Goal: Transaction & Acquisition: Purchase product/service

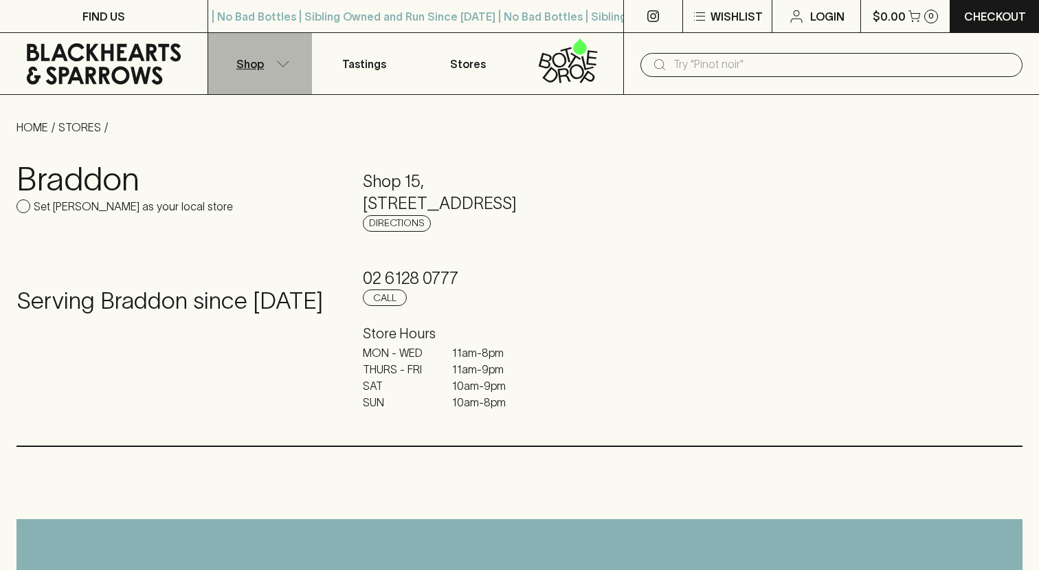
click at [283, 65] on icon "button" at bounding box center [283, 63] width 14 height 7
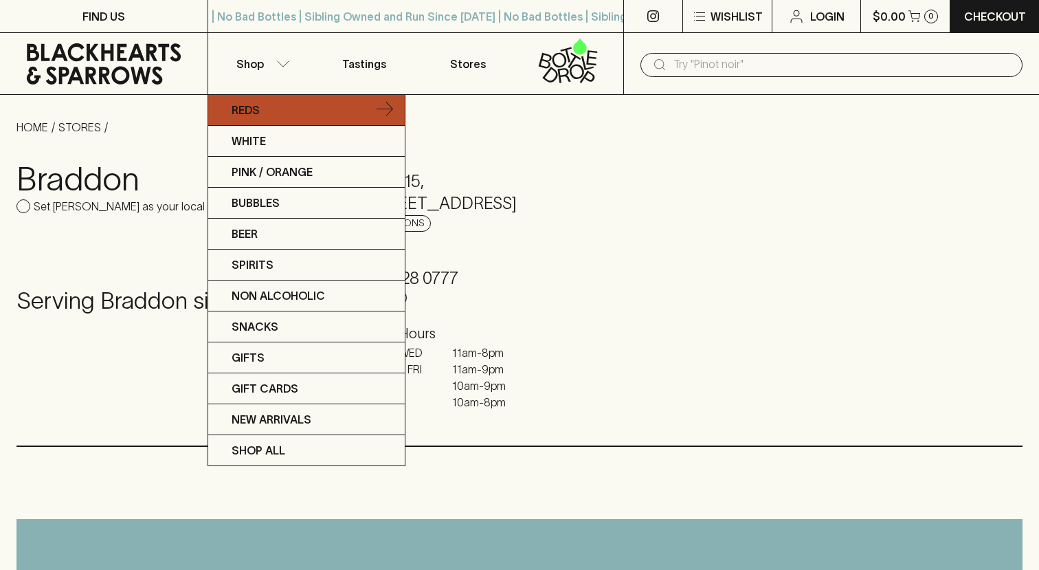
click at [246, 104] on p "Reds" at bounding box center [246, 110] width 28 height 16
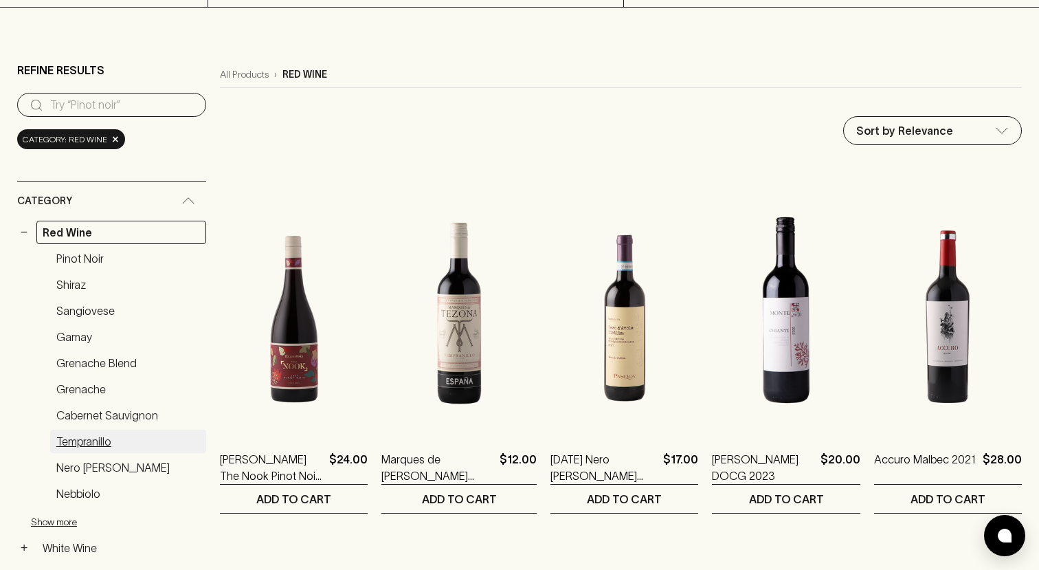
scroll to position [102, 0]
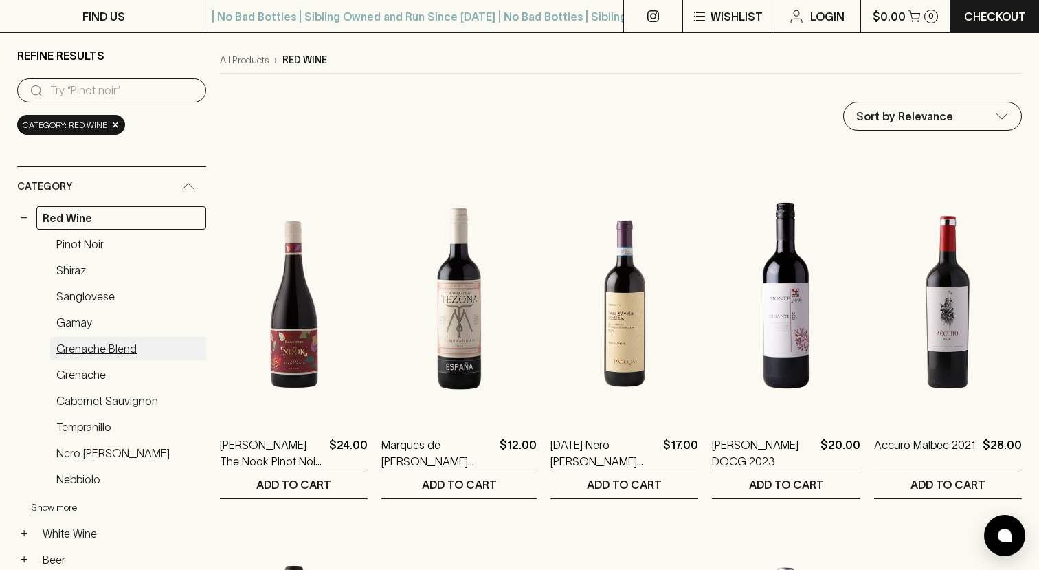
click at [80, 353] on link "Grenache Blend" at bounding box center [128, 348] width 156 height 23
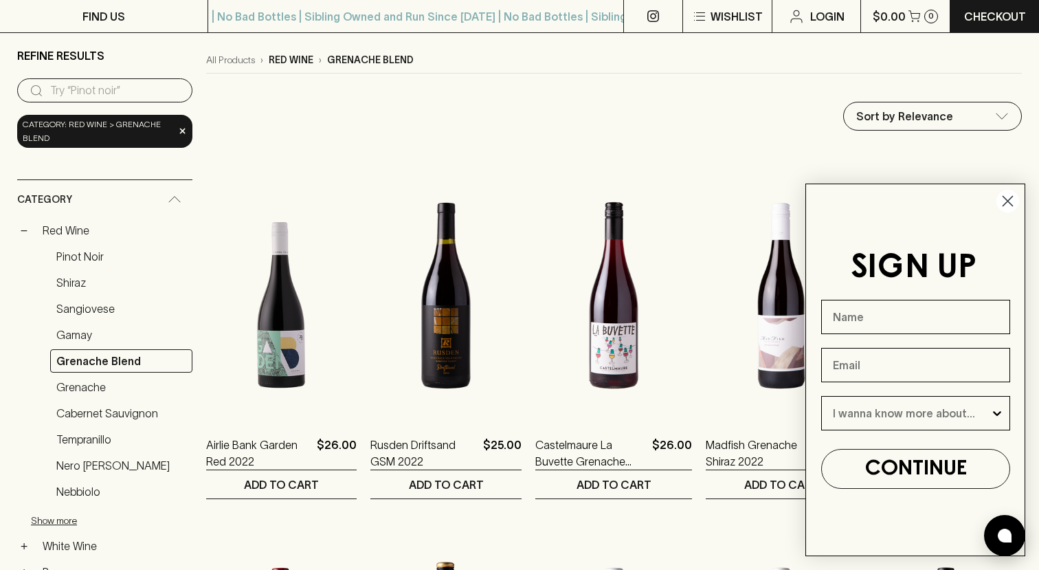
click at [1010, 197] on icon "Close dialog" at bounding box center [1008, 202] width 10 height 10
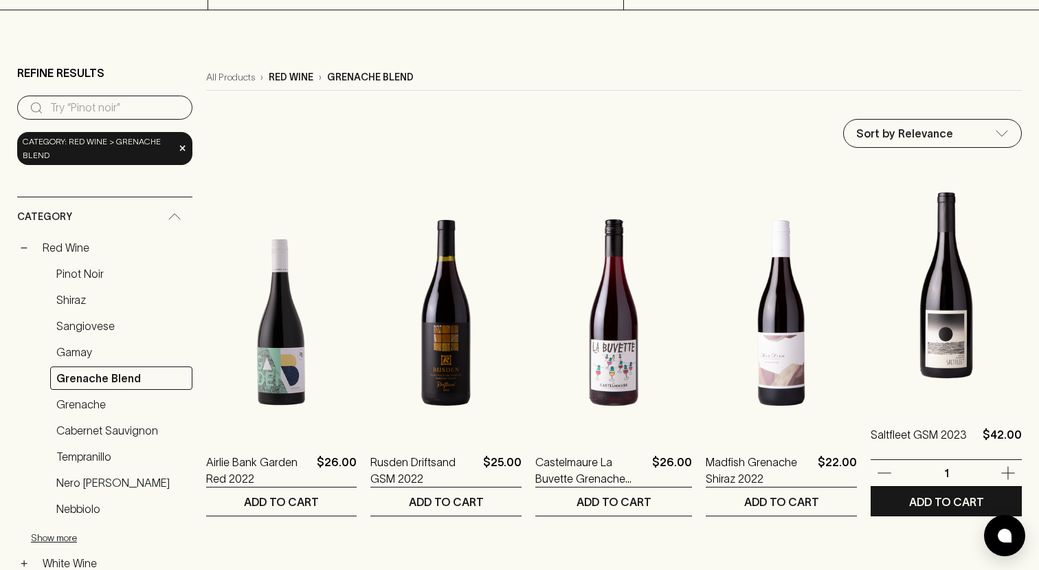
scroll to position [39, 0]
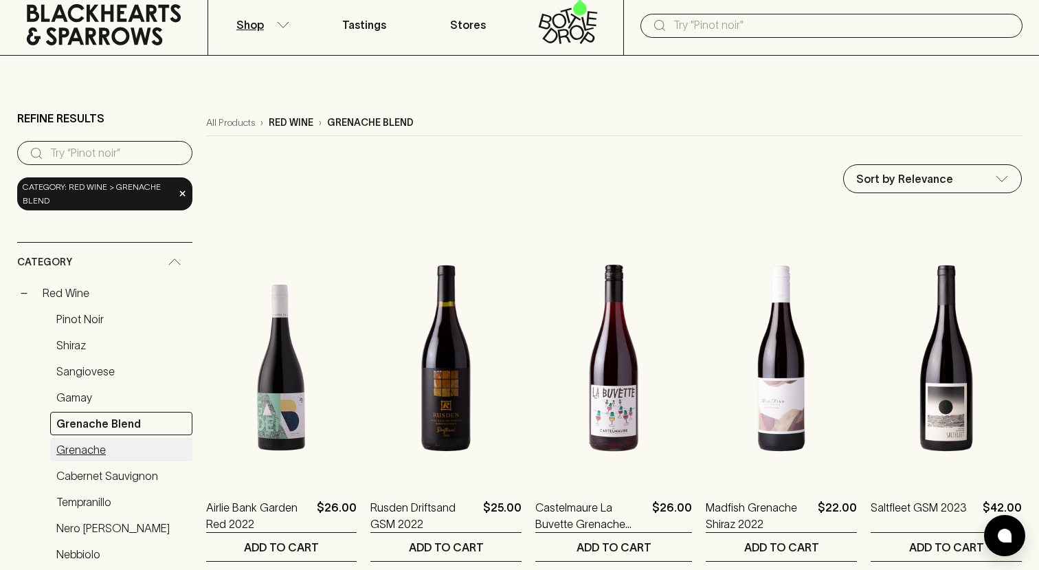
click at [100, 452] on link "Grenache" at bounding box center [121, 449] width 142 height 23
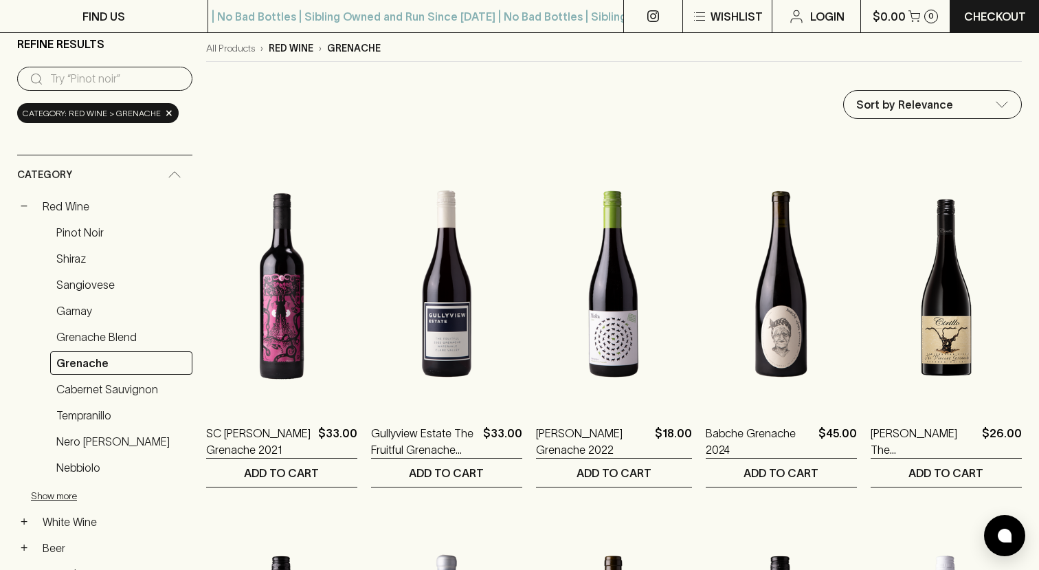
scroll to position [115, 0]
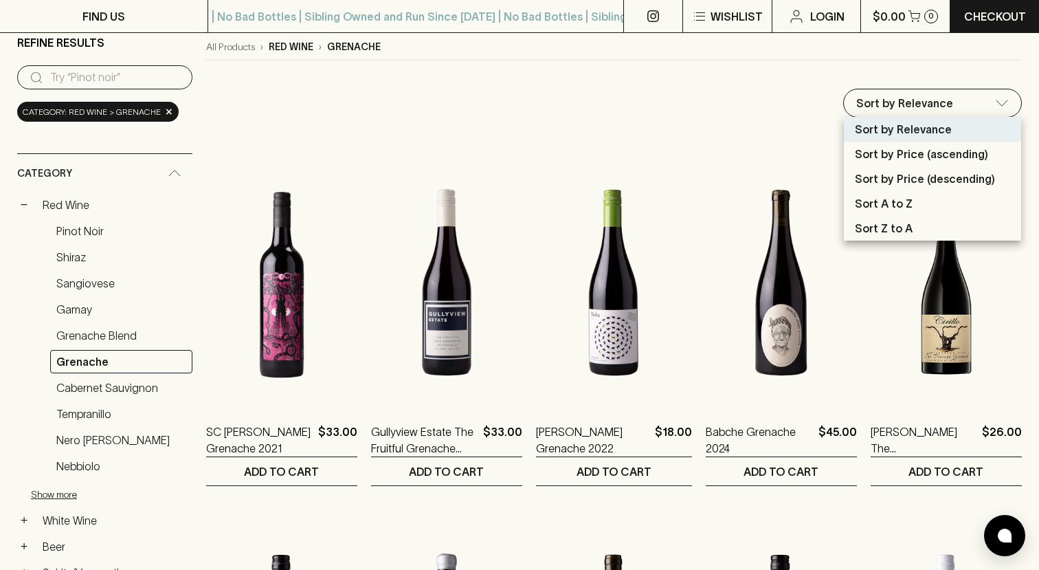
click at [870, 151] on p "Sort by Price (ascending)" at bounding box center [921, 154] width 133 height 16
type input "price:asc"
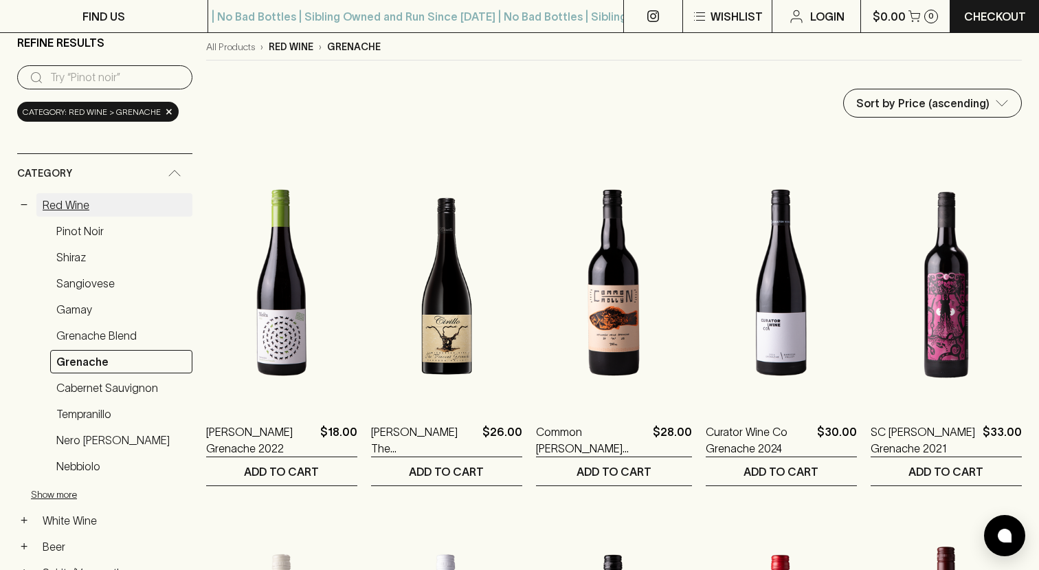
click at [83, 201] on link "Red Wine" at bounding box center [114, 204] width 156 height 23
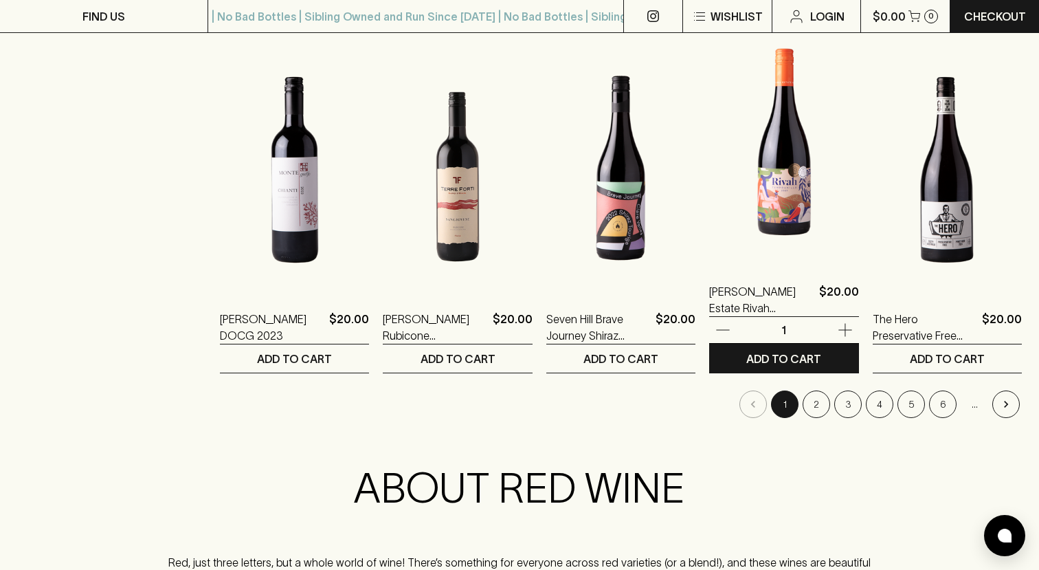
scroll to position [1326, 0]
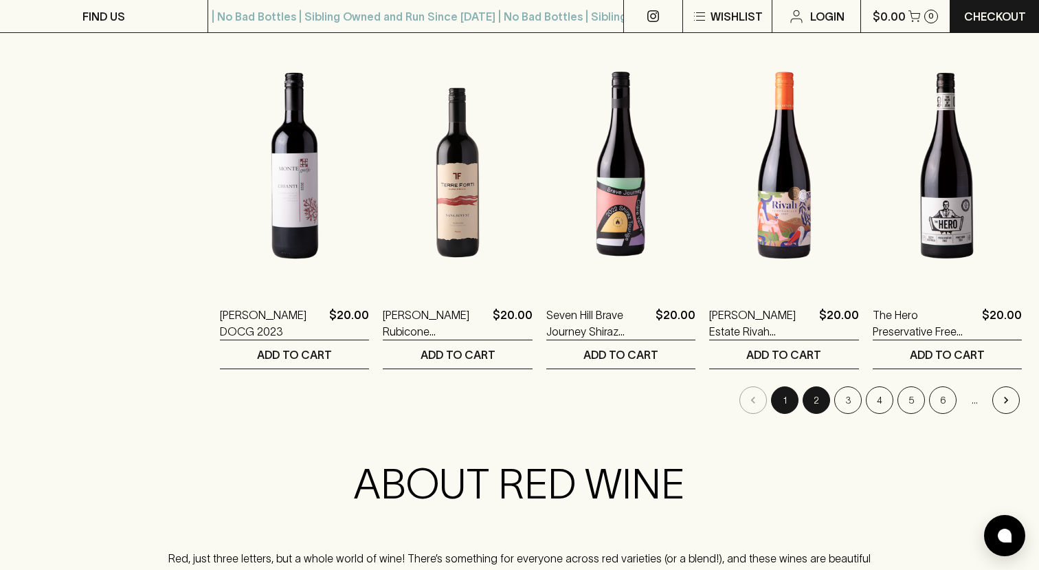
click at [820, 403] on button "2" at bounding box center [816, 399] width 27 height 27
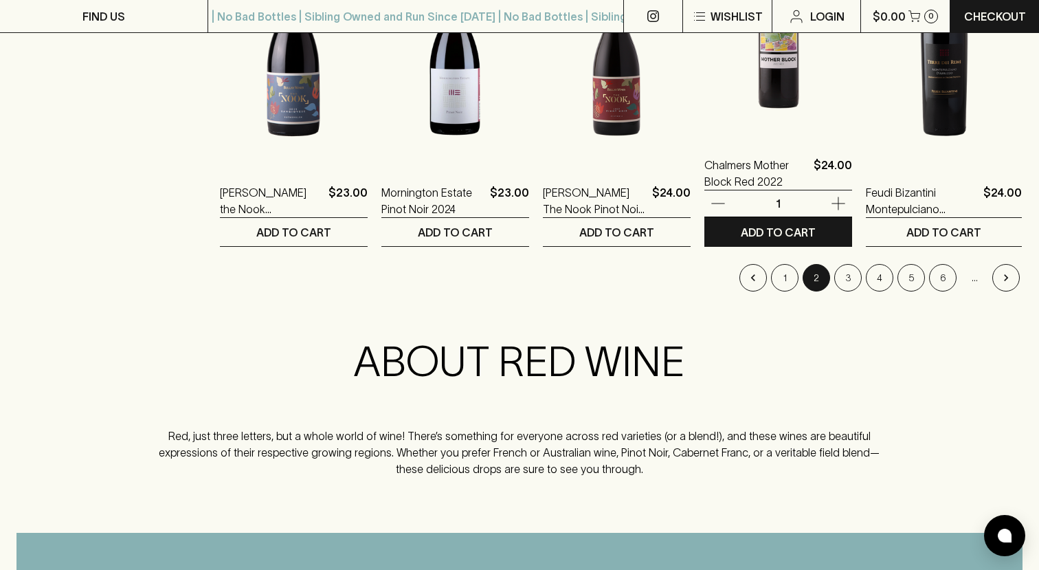
scroll to position [1449, 0]
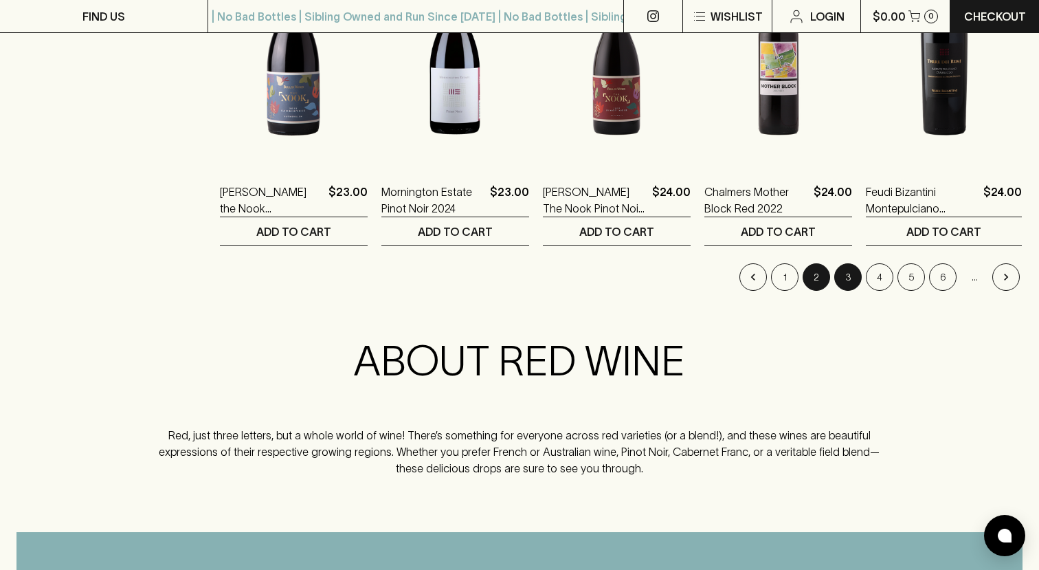
click at [847, 278] on button "3" at bounding box center [847, 276] width 27 height 27
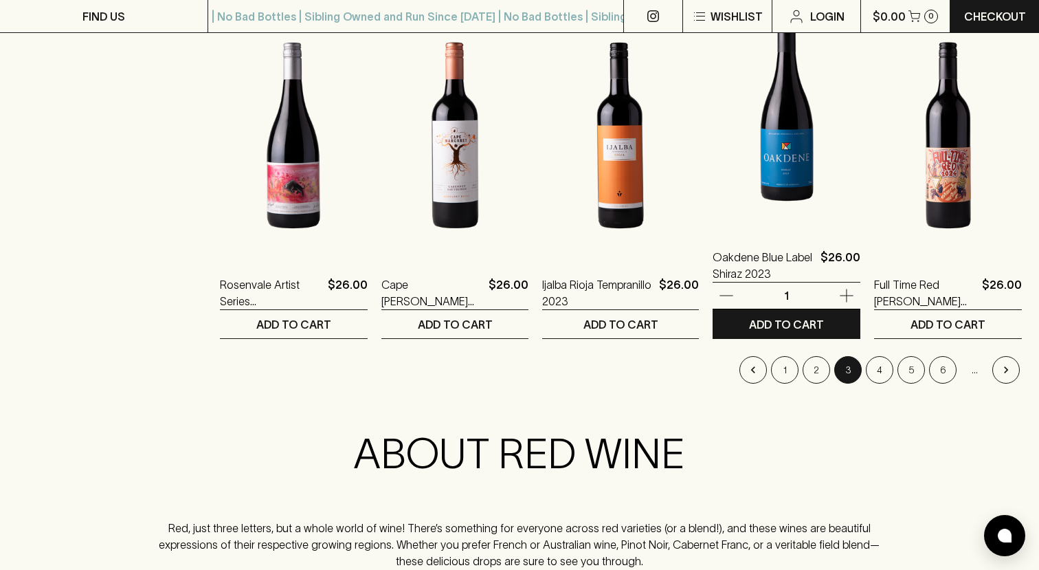
scroll to position [1357, 0]
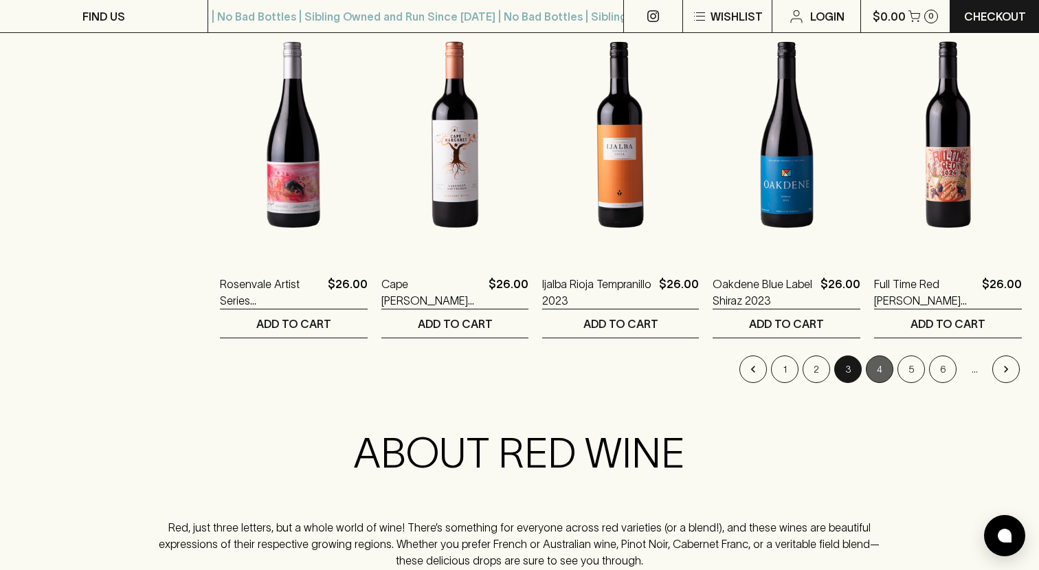
click at [886, 370] on button "4" at bounding box center [879, 368] width 27 height 27
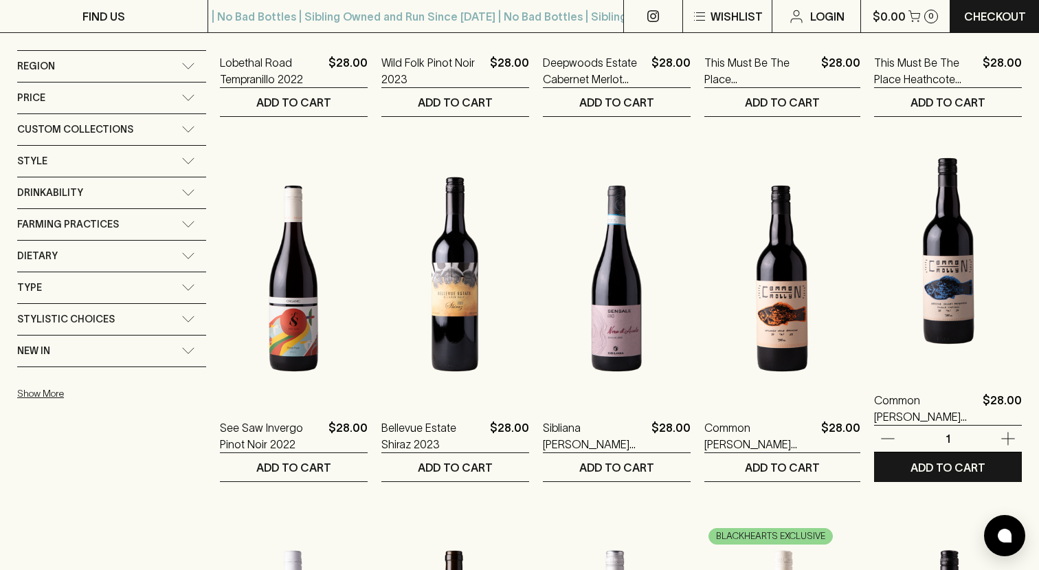
scroll to position [820, 0]
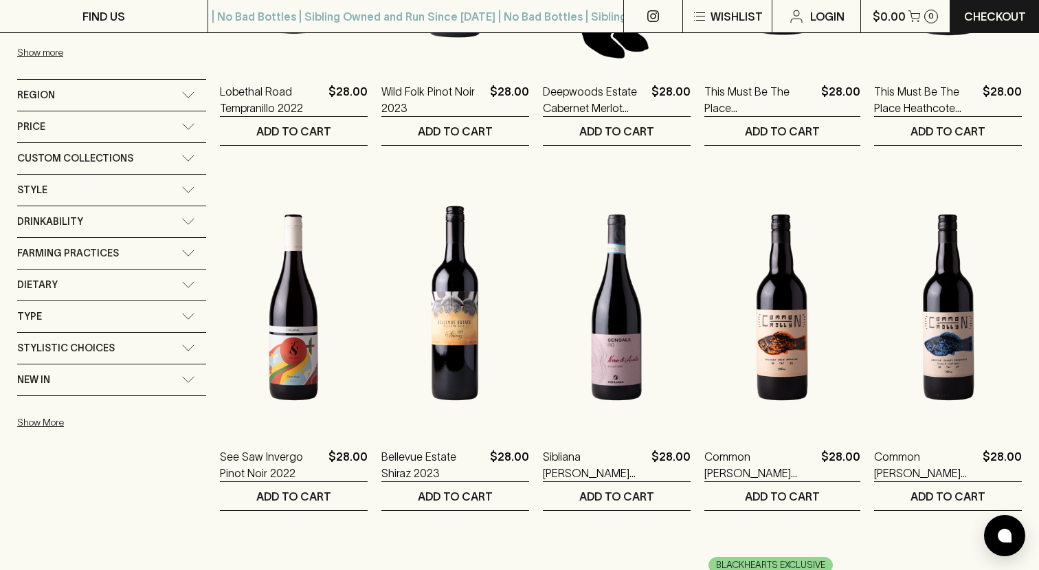
click at [181, 347] on icon at bounding box center [188, 347] width 14 height 7
click at [168, 419] on div "New In" at bounding box center [111, 424] width 189 height 31
click at [60, 458] on p "New In" at bounding box center [57, 456] width 33 height 16
click at [31, 458] on input "New In" at bounding box center [24, 456] width 14 height 14
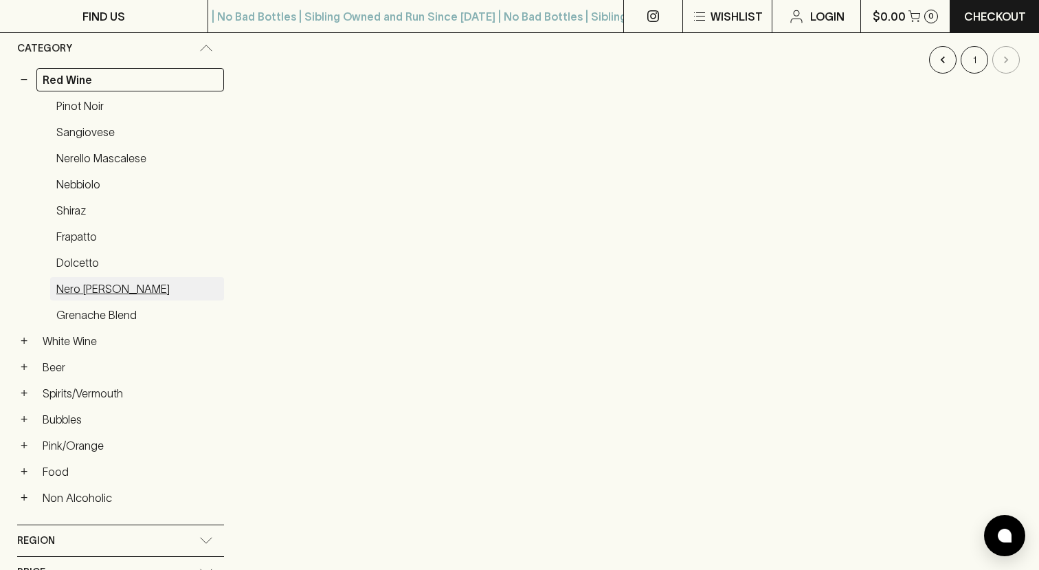
scroll to position [262, 0]
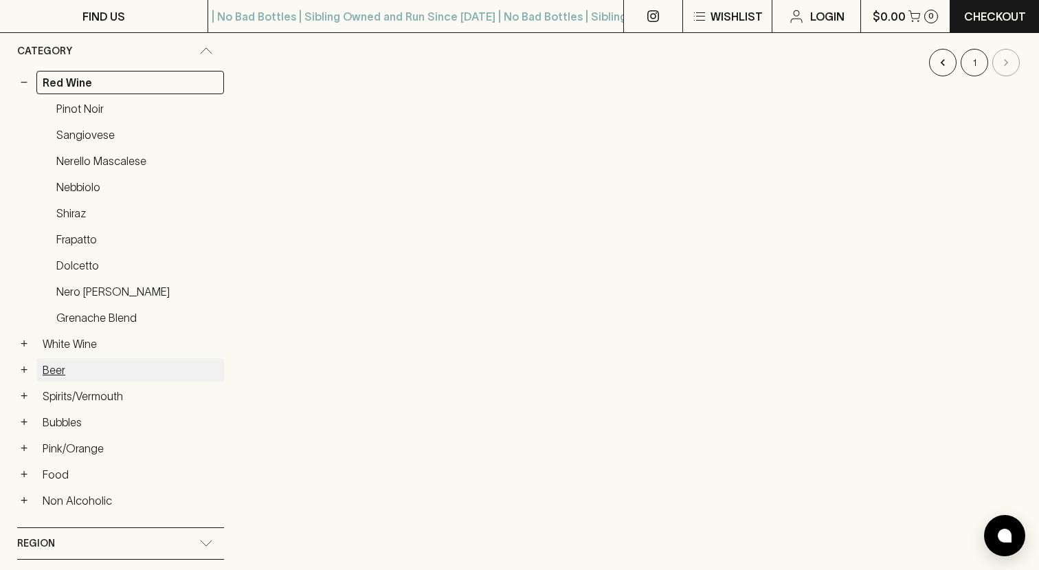
click at [45, 367] on link "Beer" at bounding box center [130, 369] width 188 height 23
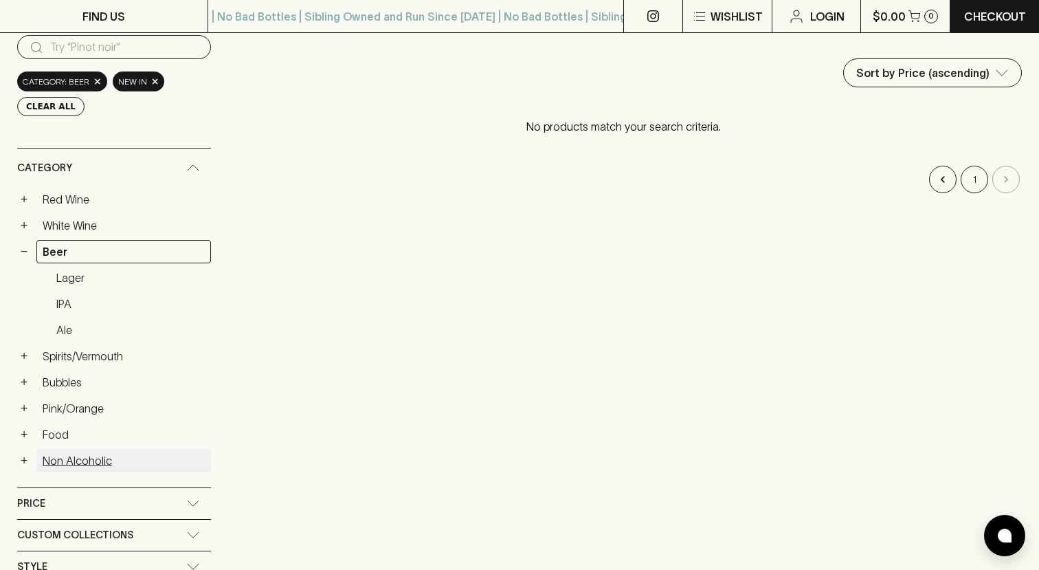
scroll to position [140, 0]
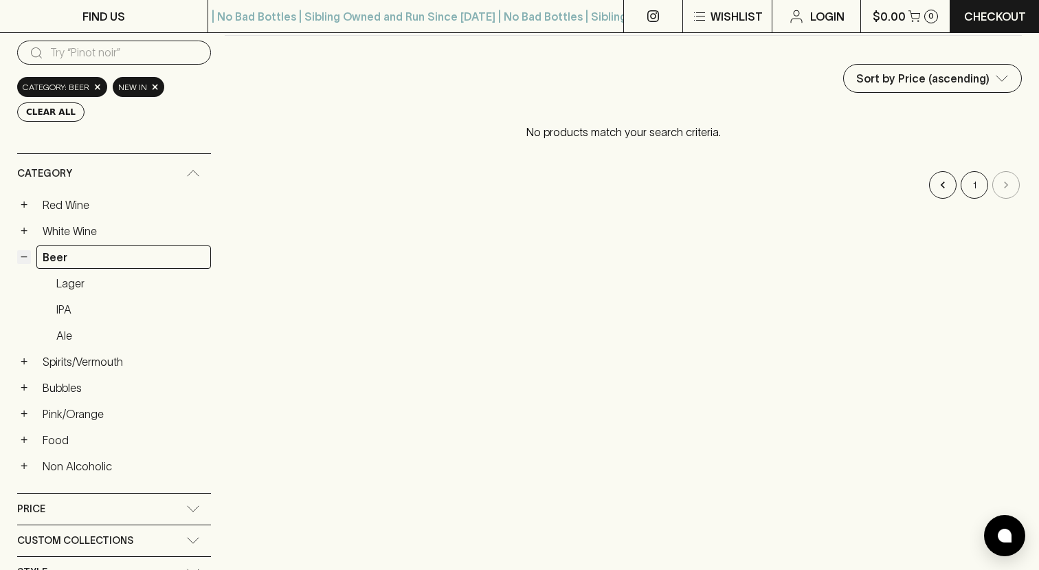
click at [26, 256] on button "−" at bounding box center [24, 257] width 14 height 14
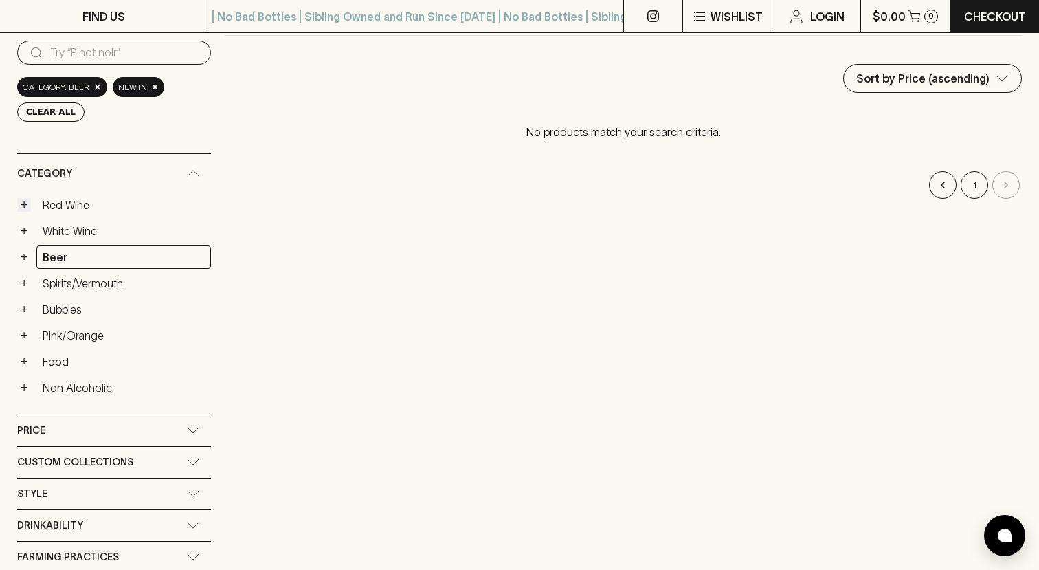
click at [21, 203] on button "+" at bounding box center [24, 205] width 14 height 14
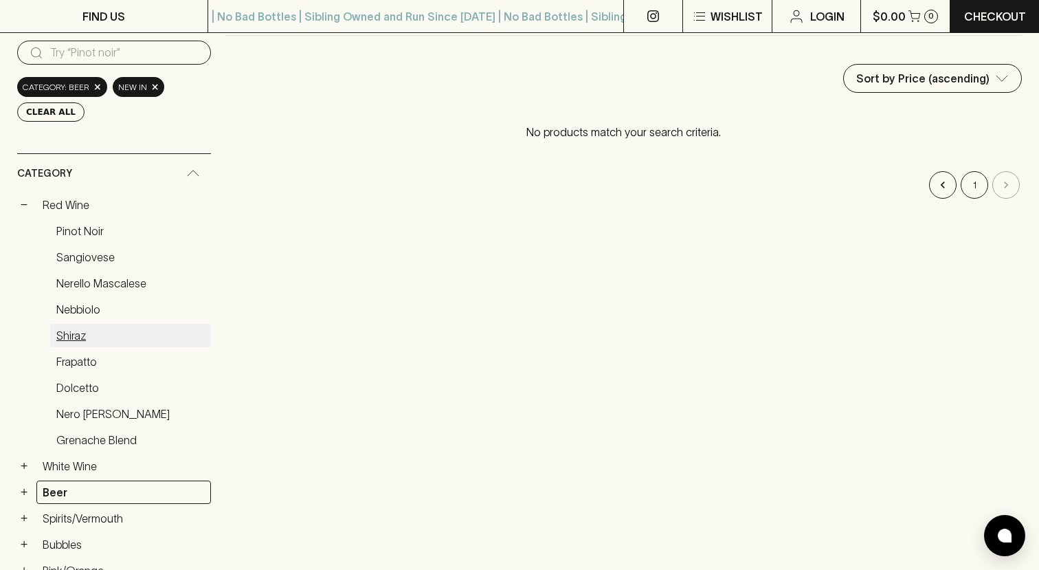
click at [77, 330] on link "Shiraz" at bounding box center [130, 335] width 161 height 23
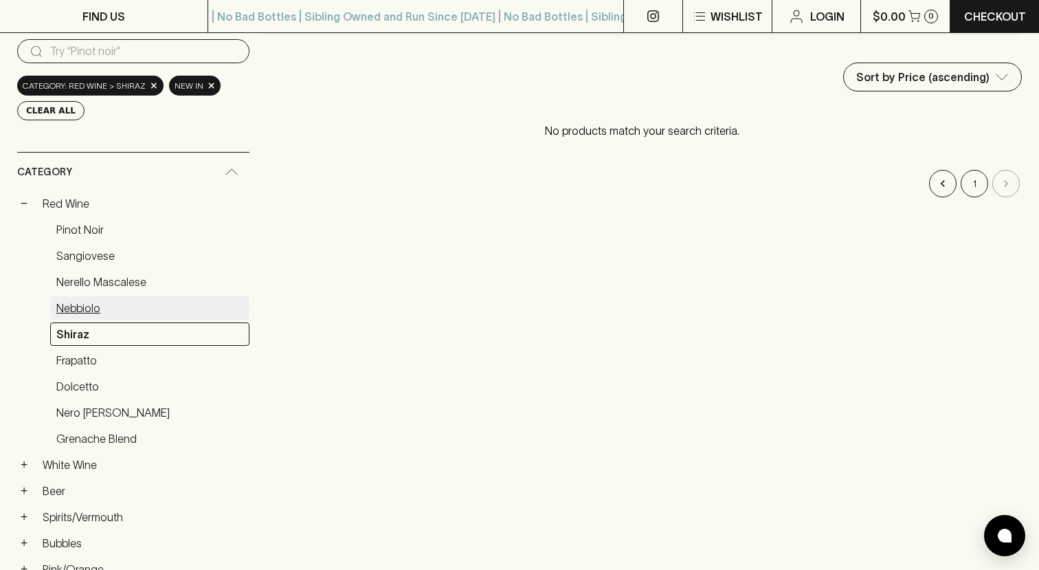
scroll to position [142, 0]
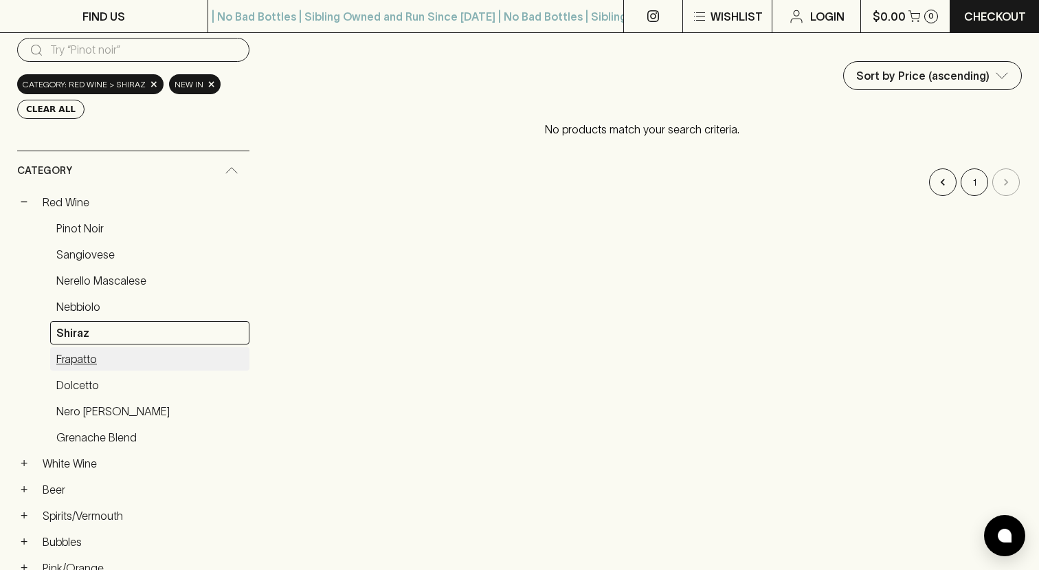
click at [85, 355] on link "Frapatto" at bounding box center [149, 358] width 199 height 23
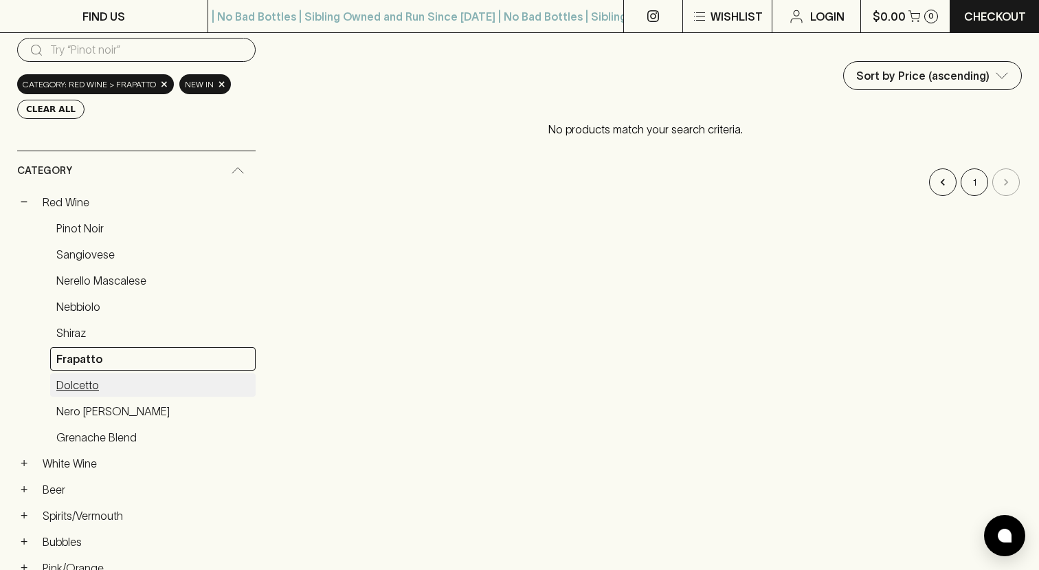
click at [80, 390] on link "Dolcetto" at bounding box center [152, 384] width 205 height 23
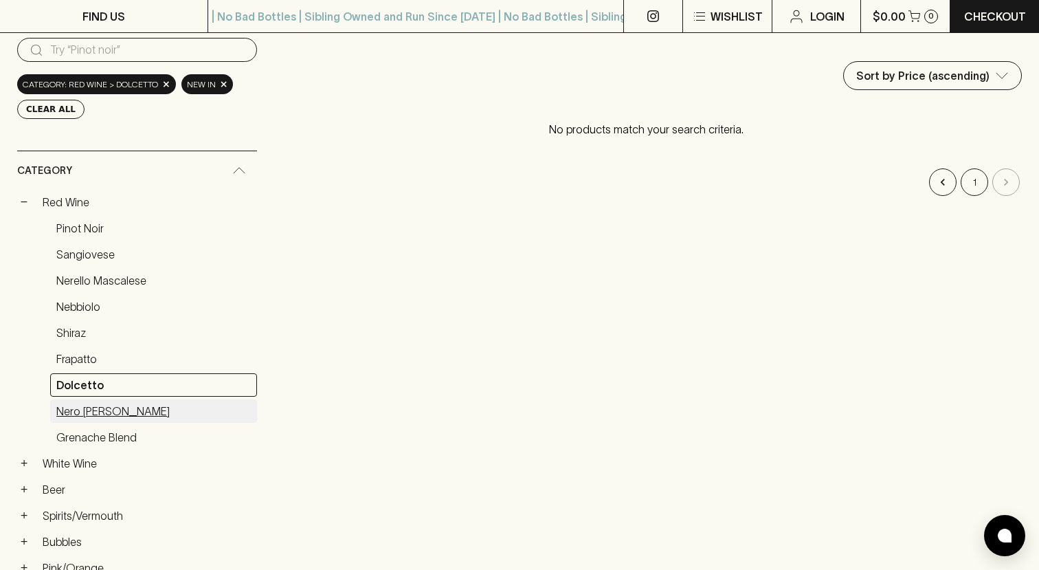
click at [115, 406] on link "Nero [PERSON_NAME]" at bounding box center [153, 410] width 207 height 23
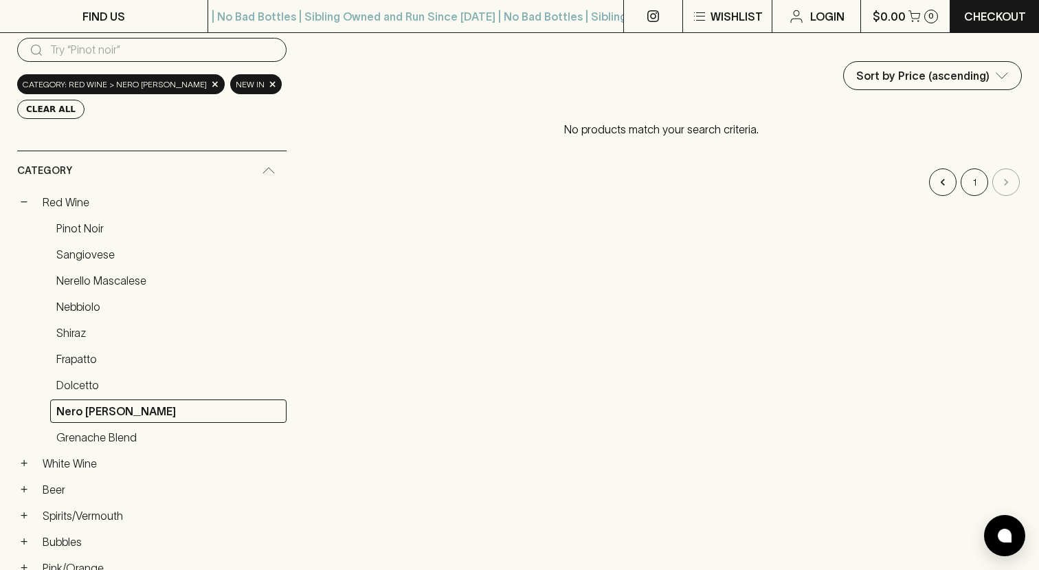
scroll to position [164, 0]
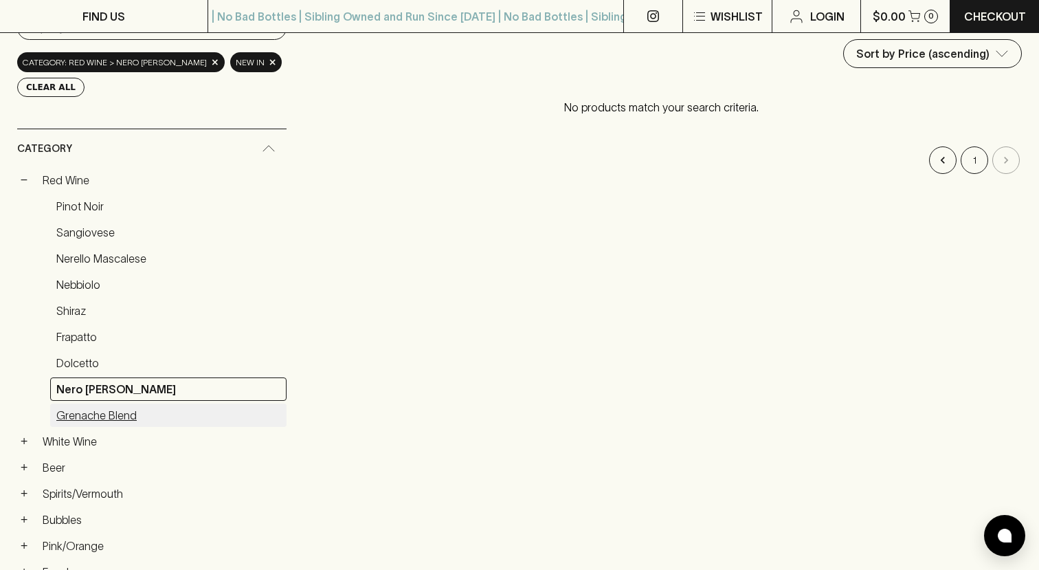
click at [116, 415] on link "Grenache Blend" at bounding box center [168, 414] width 236 height 23
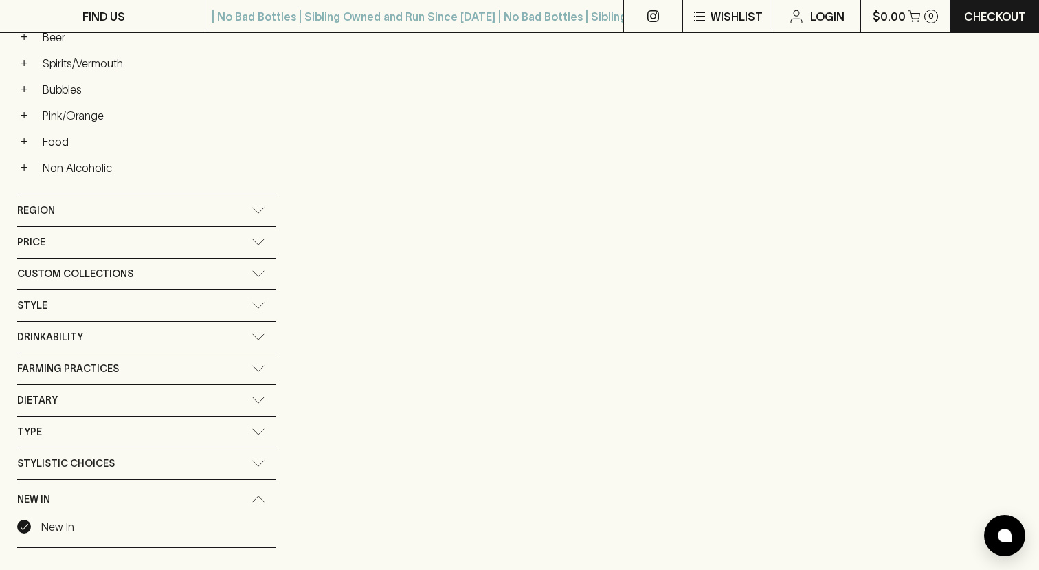
scroll to position [596, 0]
click at [24, 523] on input "New In" at bounding box center [24, 525] width 14 height 14
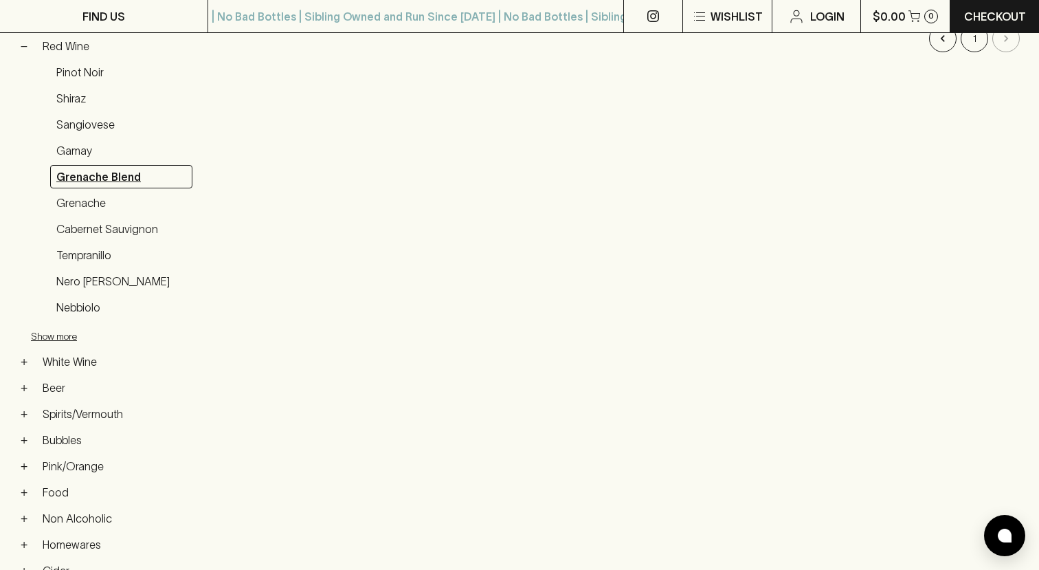
scroll to position [275, 0]
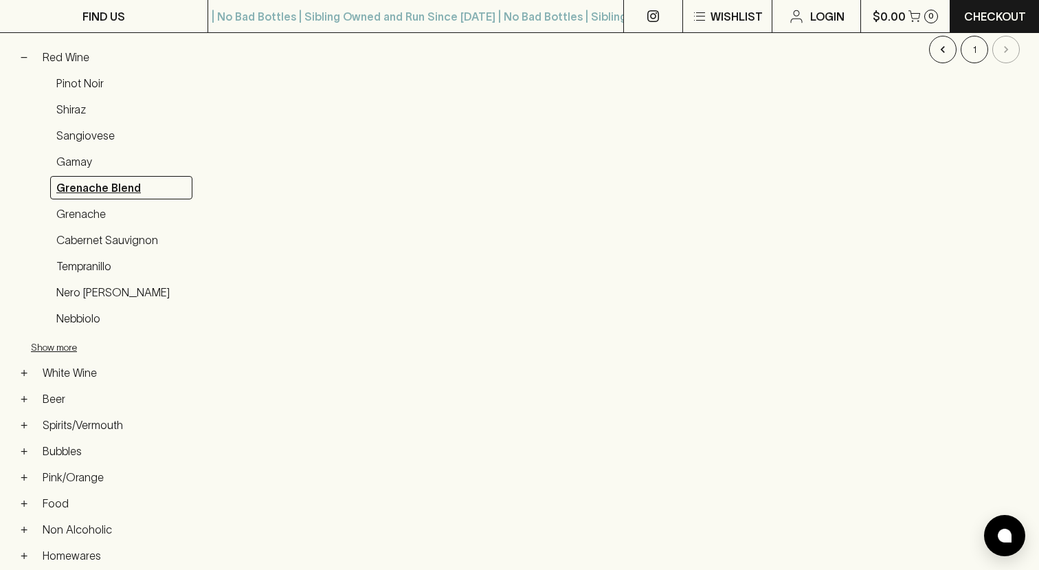
click at [91, 184] on link "Grenache Blend" at bounding box center [121, 187] width 142 height 23
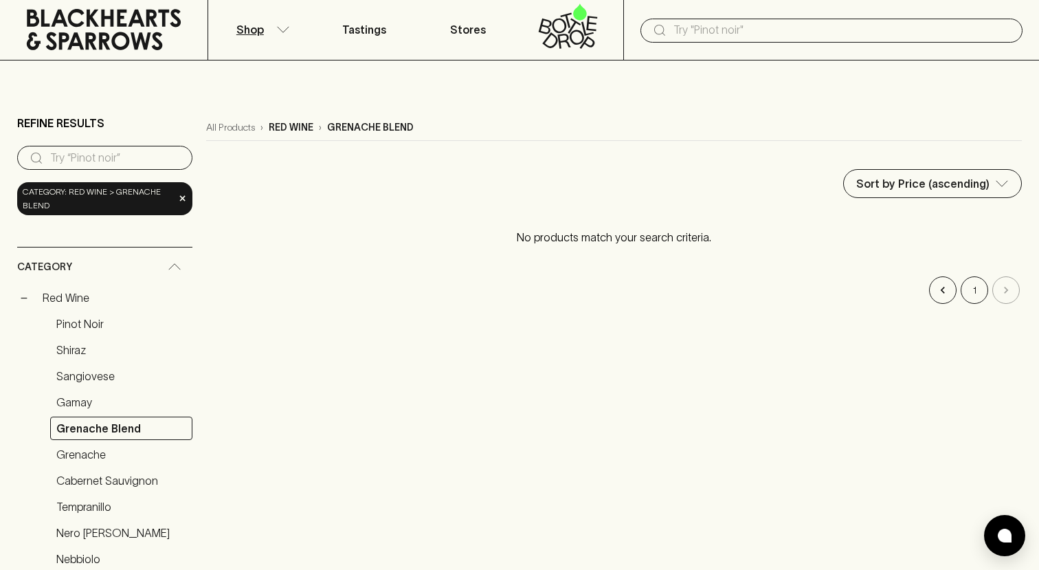
scroll to position [0, 0]
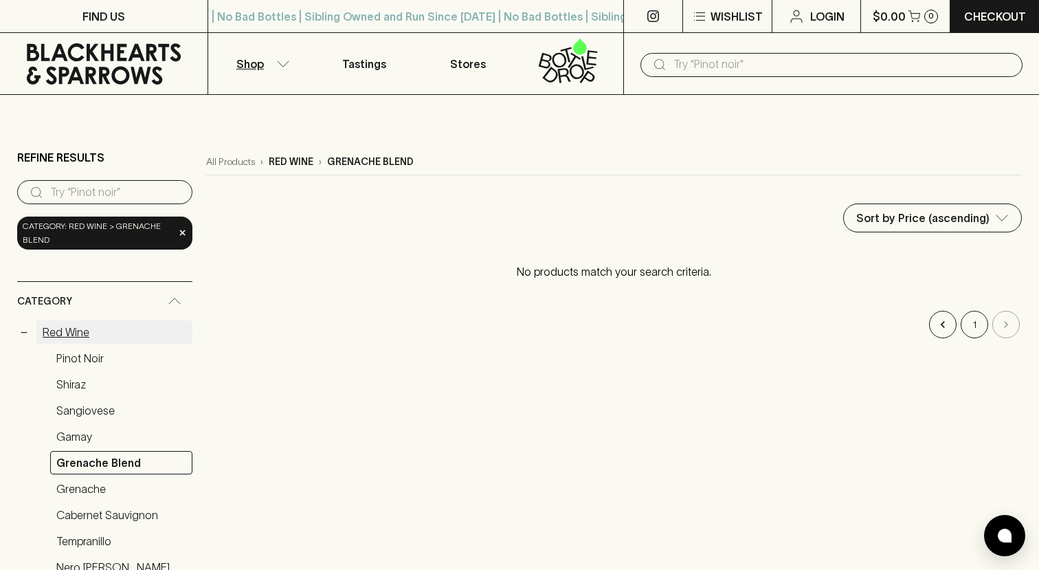
click at [50, 336] on link "Red Wine" at bounding box center [114, 331] width 156 height 23
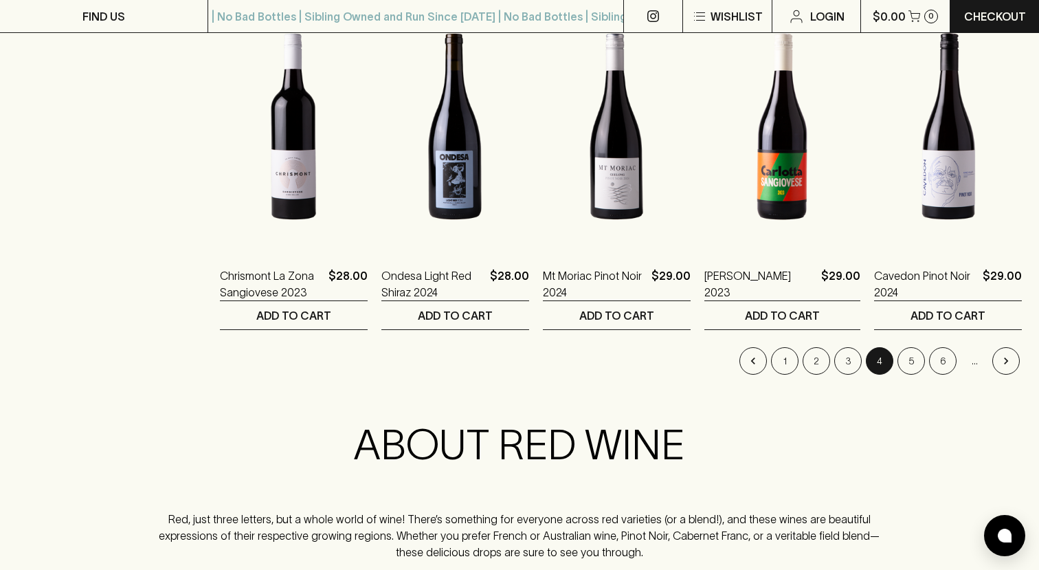
scroll to position [1367, 0]
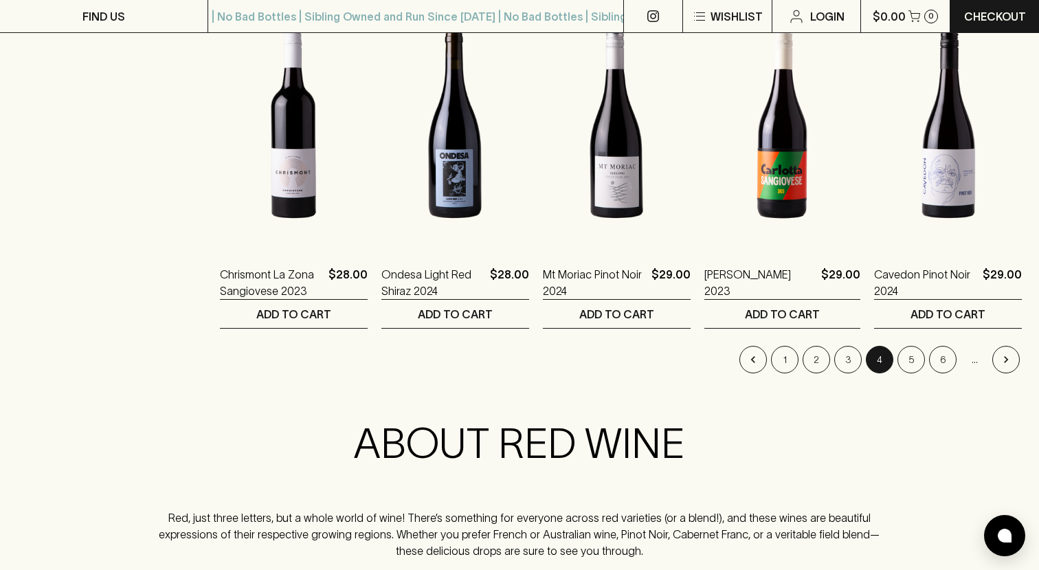
click at [769, 365] on li "1" at bounding box center [785, 359] width 32 height 27
click at [791, 364] on button "1" at bounding box center [784, 359] width 27 height 27
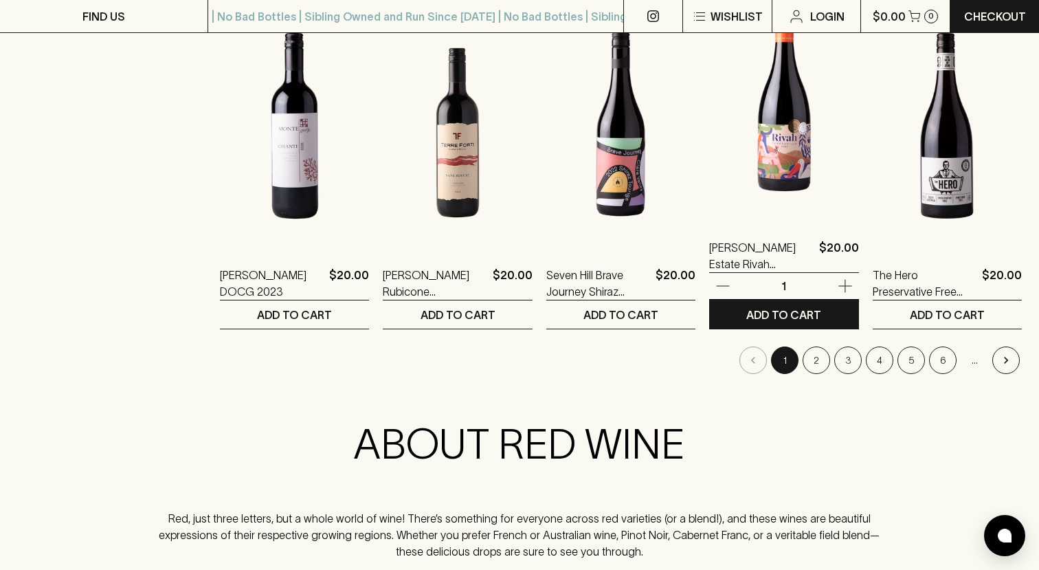
scroll to position [1369, 0]
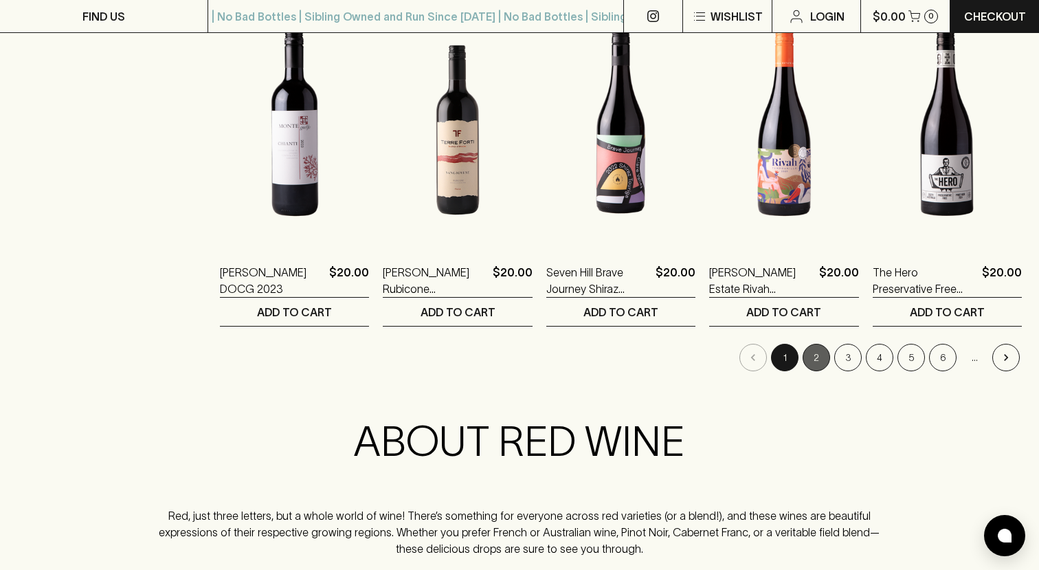
click at [815, 355] on button "2" at bounding box center [816, 357] width 27 height 27
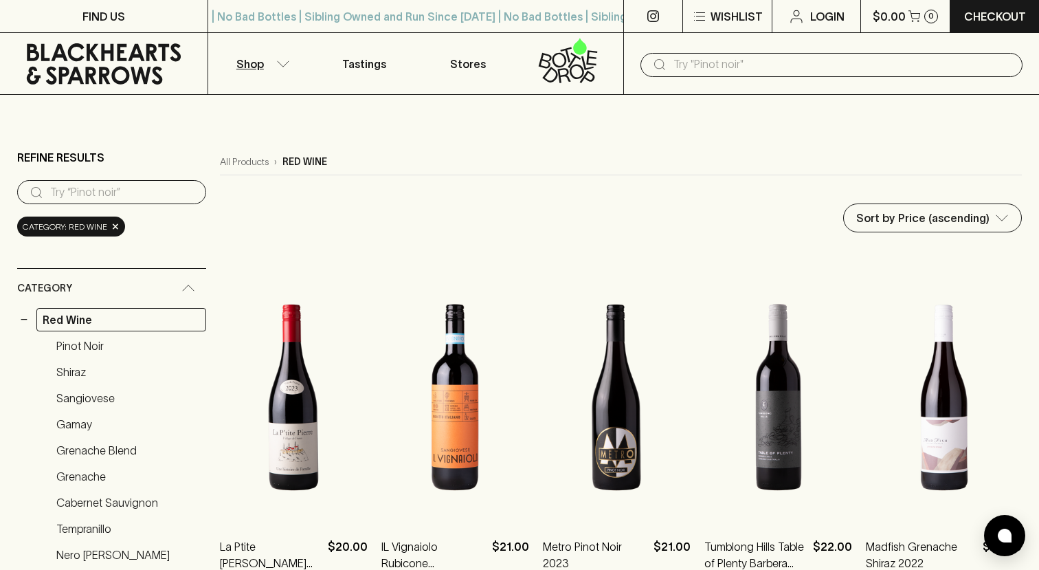
click at [742, 67] on input "text" at bounding box center [842, 65] width 338 height 22
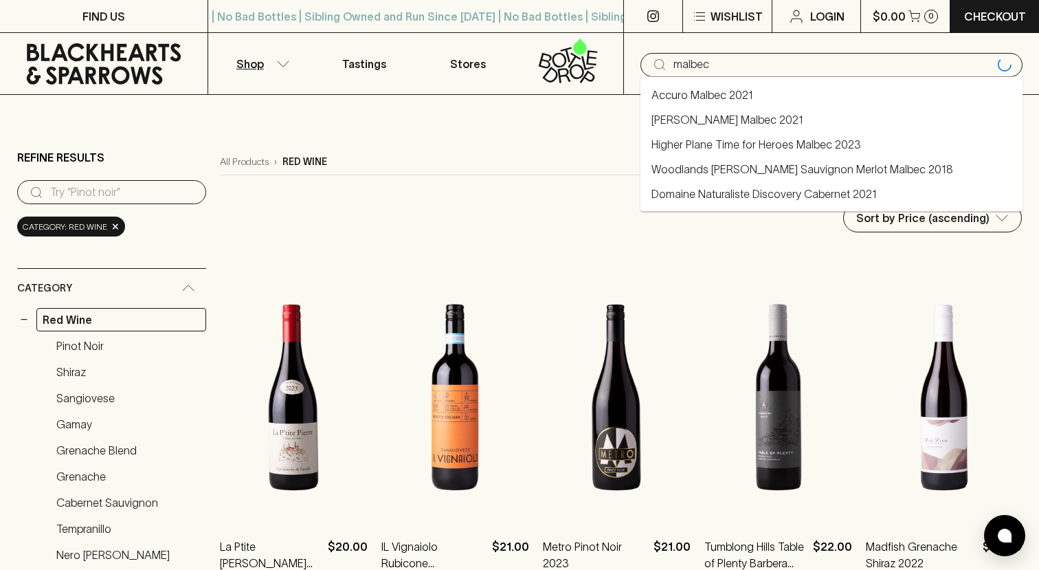
type input "malbec"
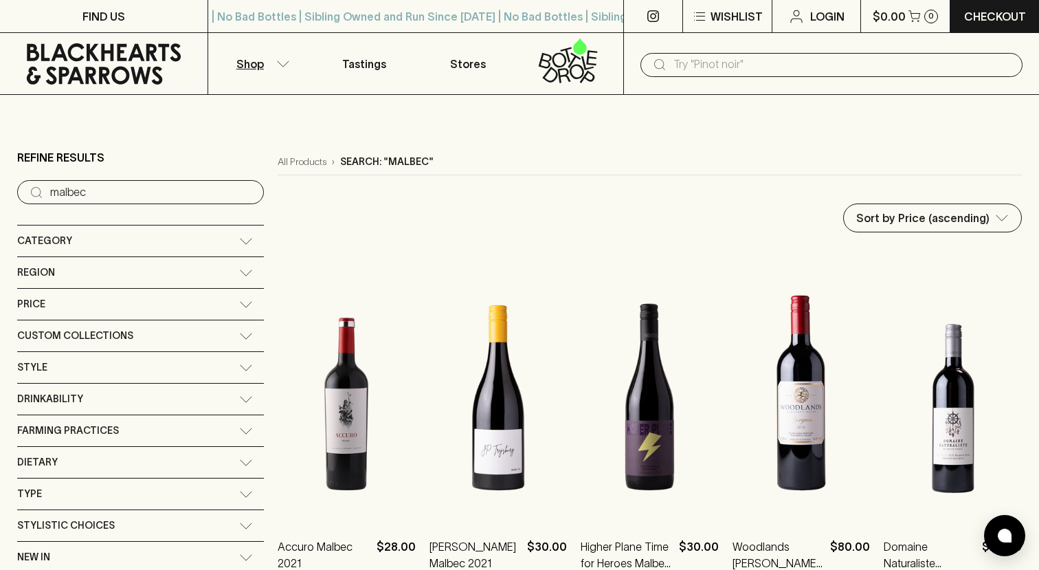
click at [285, 63] on icon "button" at bounding box center [283, 63] width 14 height 7
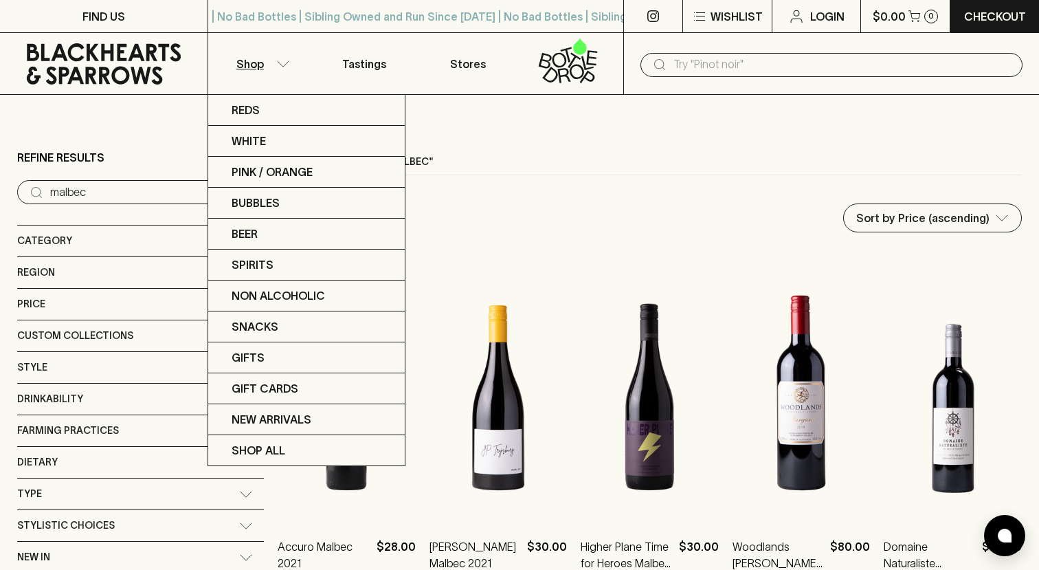
click at [555, 341] on div at bounding box center [519, 285] width 1039 height 570
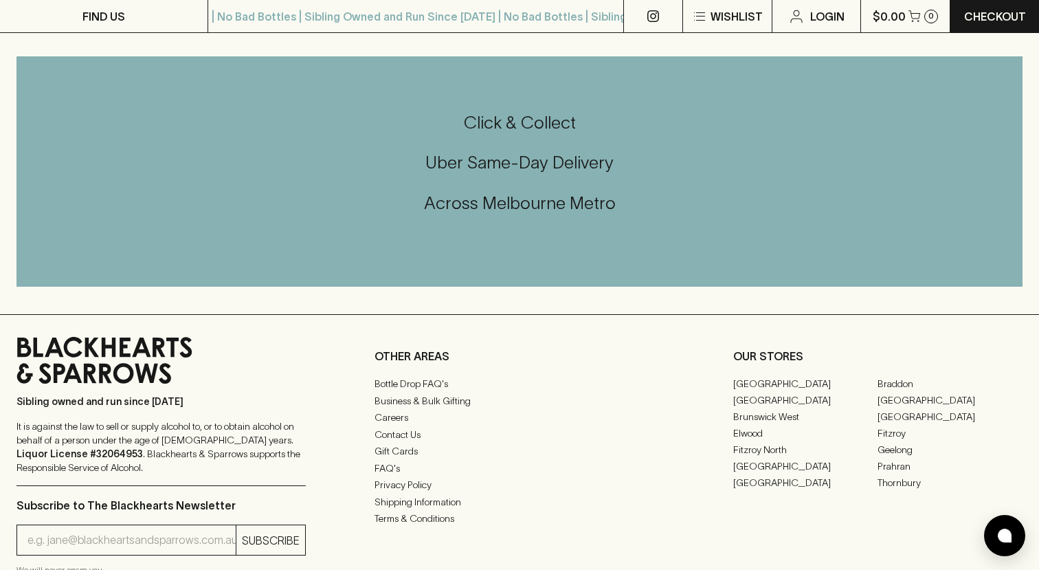
scroll to position [681, 0]
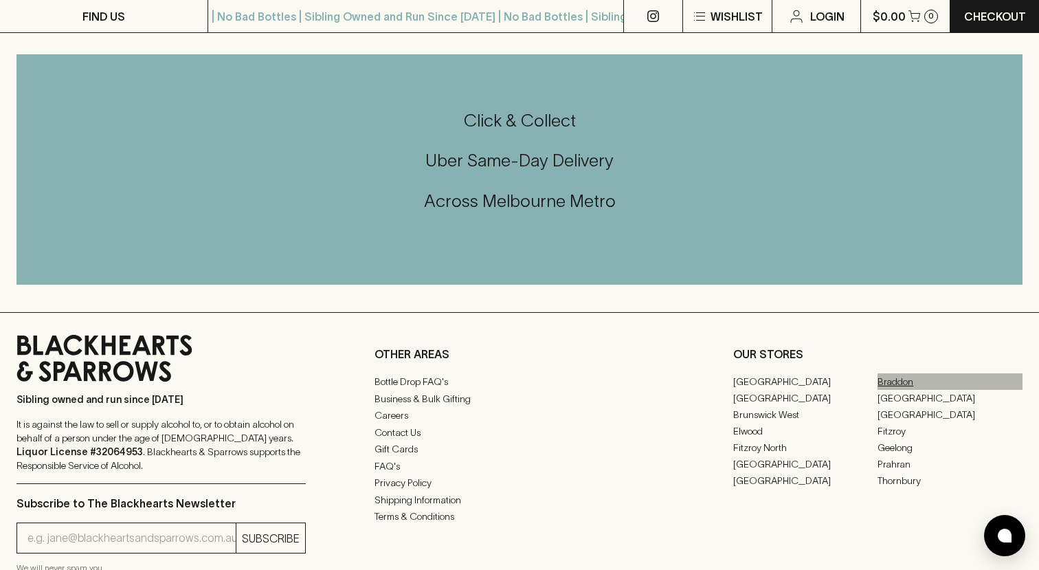
click at [906, 377] on link "Braddon" at bounding box center [950, 381] width 145 height 16
